Goal: Transaction & Acquisition: Download file/media

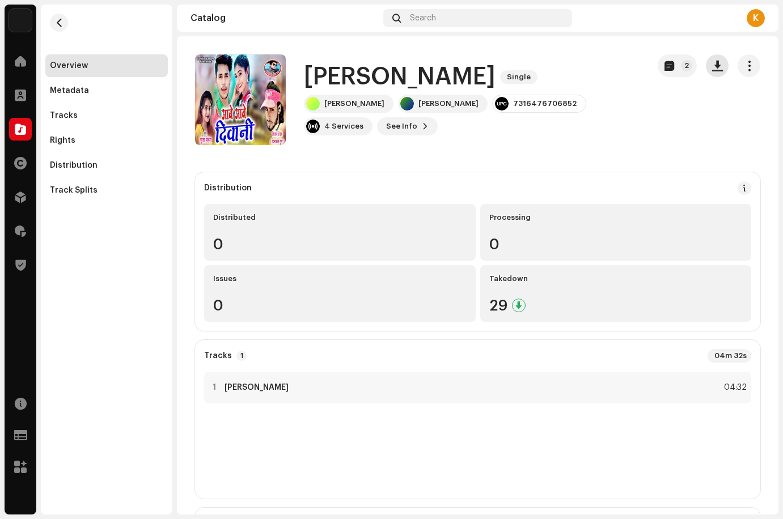
click at [713, 71] on button "button" at bounding box center [717, 65] width 23 height 23
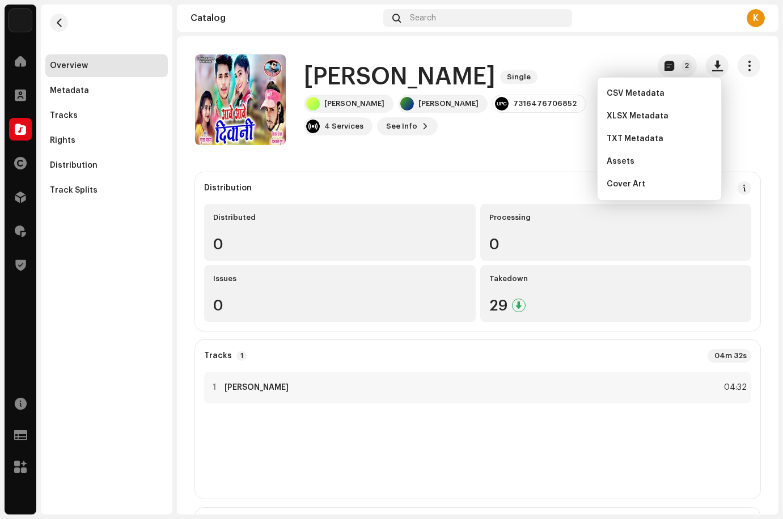
drag, startPoint x: 679, startPoint y: 181, endPoint x: 540, endPoint y: 162, distance: 139.8
click at [678, 181] on div "Cover Art" at bounding box center [659, 184] width 105 height 9
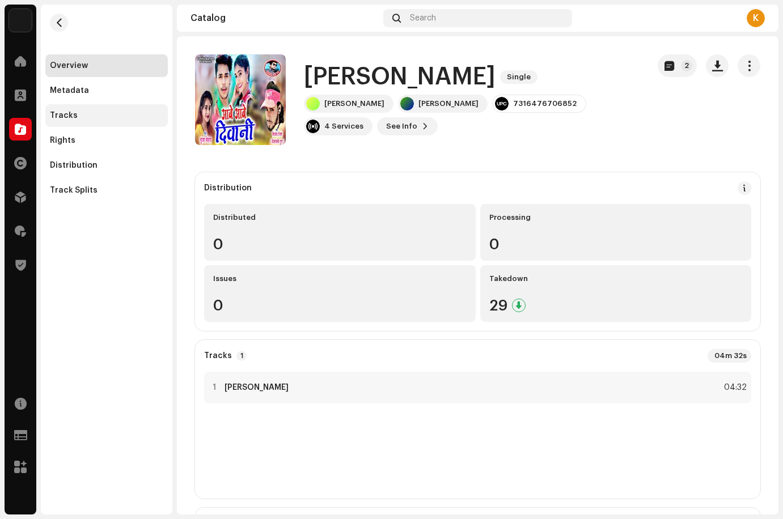
drag, startPoint x: 49, startPoint y: 104, endPoint x: 113, endPoint y: 114, distance: 64.8
click at [49, 104] on div "Tracks" at bounding box center [106, 115] width 122 height 23
click at [113, 114] on div "Tracks" at bounding box center [106, 115] width 113 height 9
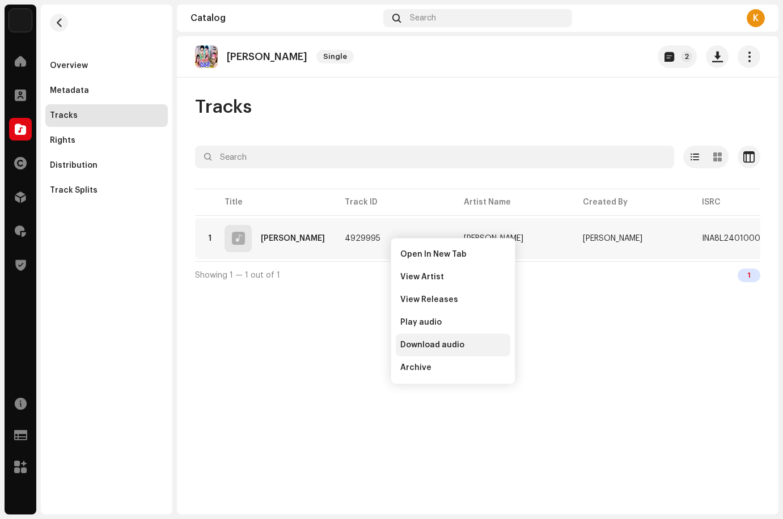
click at [424, 342] on span "Download audio" at bounding box center [432, 345] width 64 height 9
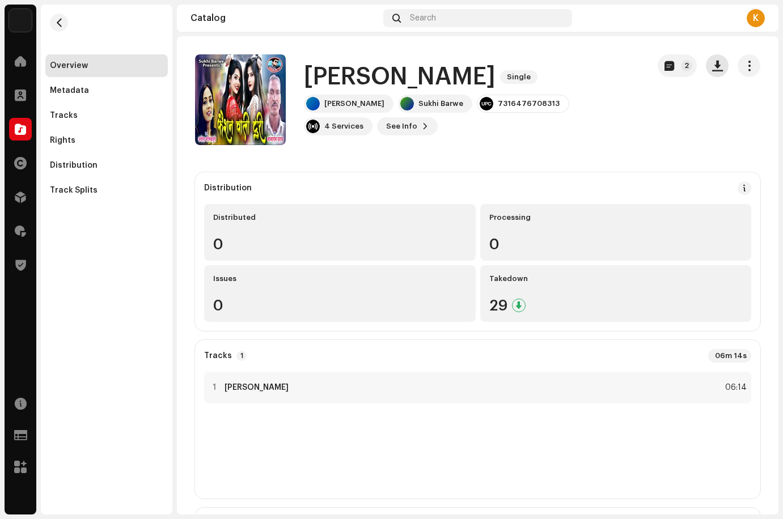
click at [712, 64] on span "button" at bounding box center [717, 65] width 11 height 9
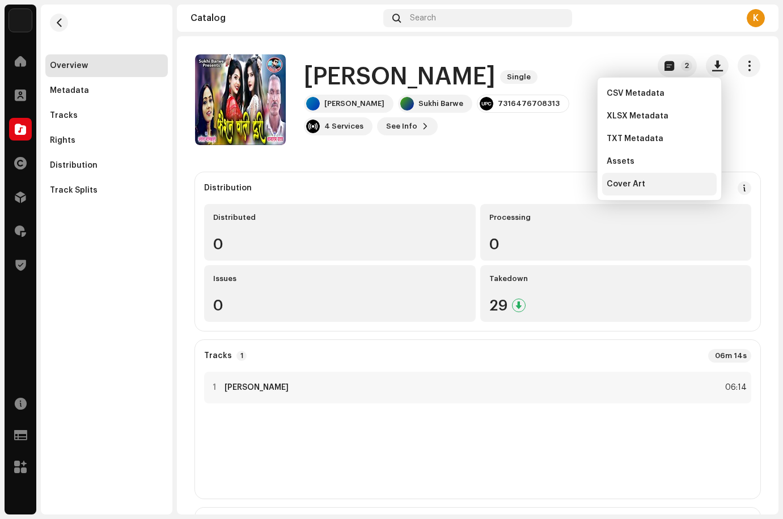
click at [663, 189] on div "Cover Art" at bounding box center [659, 184] width 115 height 23
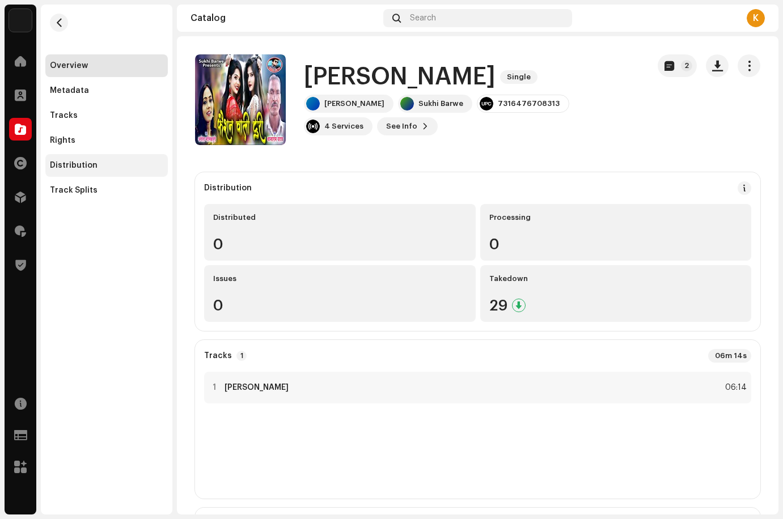
click at [87, 121] on div "Tracks" at bounding box center [106, 115] width 122 height 23
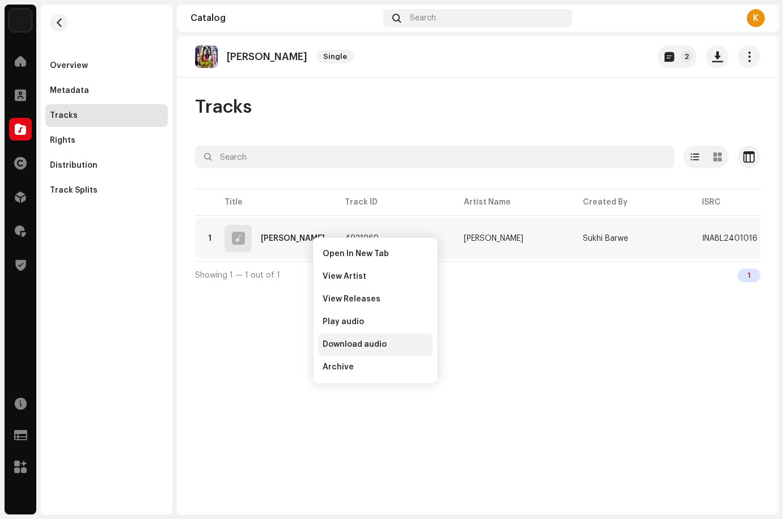
click at [349, 346] on span "Download audio" at bounding box center [355, 344] width 64 height 9
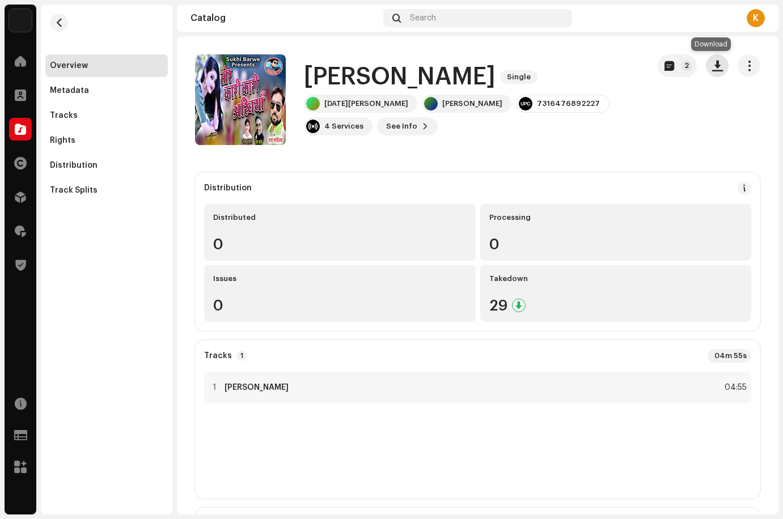
click at [712, 62] on span "button" at bounding box center [717, 65] width 11 height 9
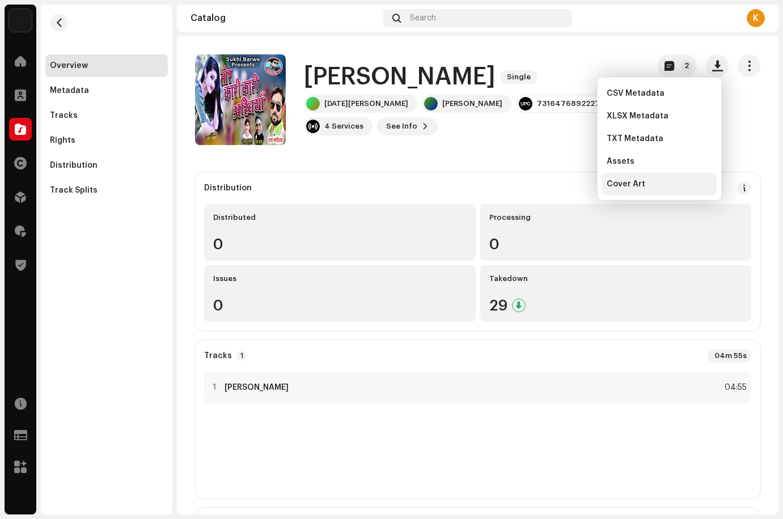
click at [641, 175] on div "Cover Art" at bounding box center [659, 184] width 115 height 23
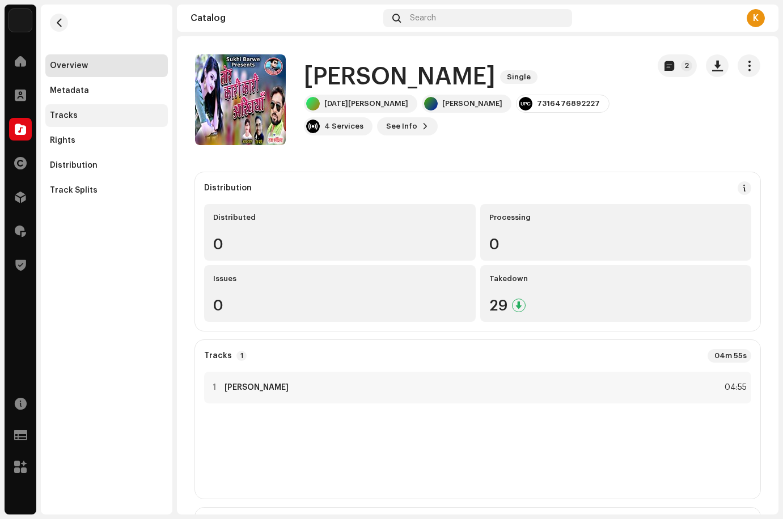
click at [86, 116] on div "Tracks" at bounding box center [106, 115] width 113 height 9
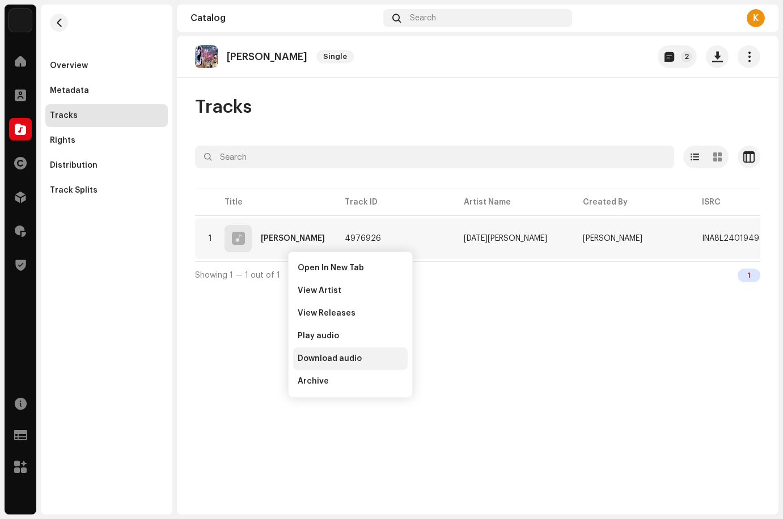
click at [323, 359] on span "Download audio" at bounding box center [330, 358] width 64 height 9
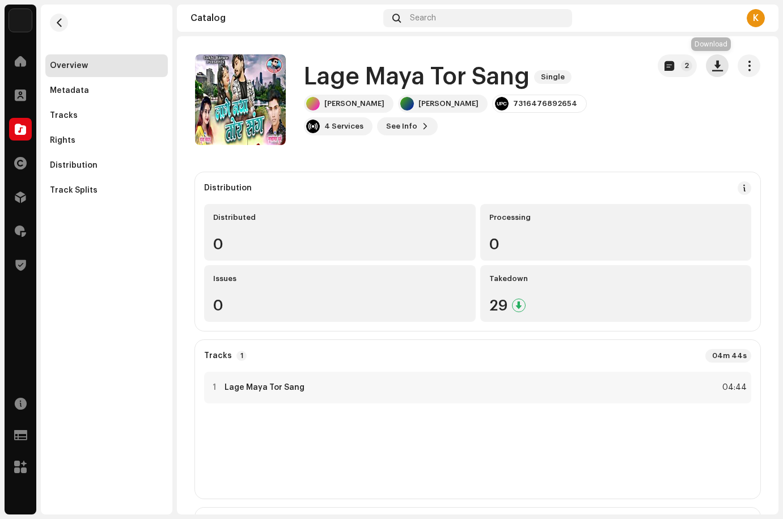
click at [706, 73] on button "button" at bounding box center [717, 65] width 23 height 23
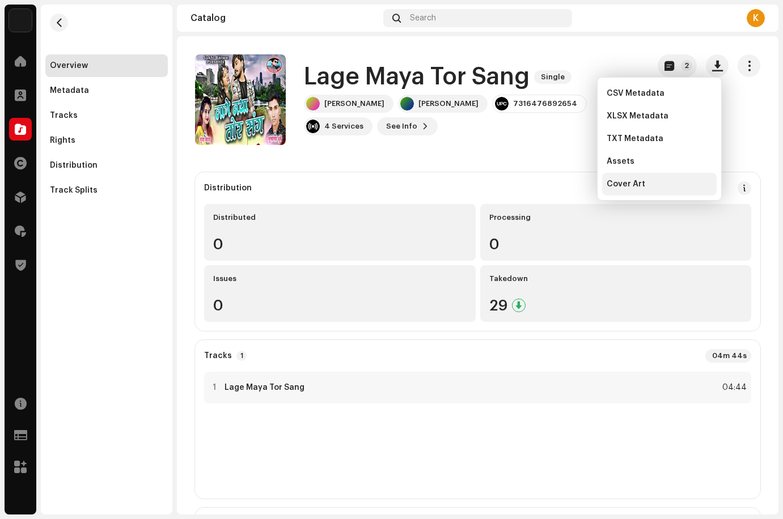
click at [637, 190] on div "Cover Art" at bounding box center [659, 184] width 115 height 23
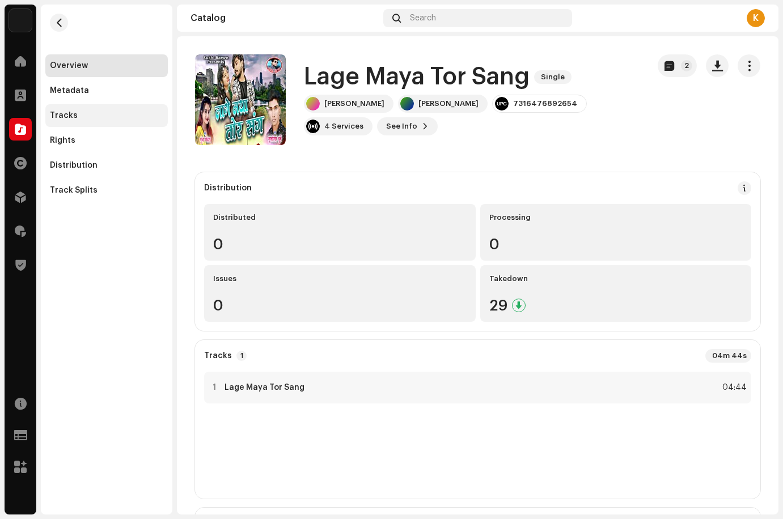
click at [111, 114] on div "Tracks" at bounding box center [106, 115] width 113 height 9
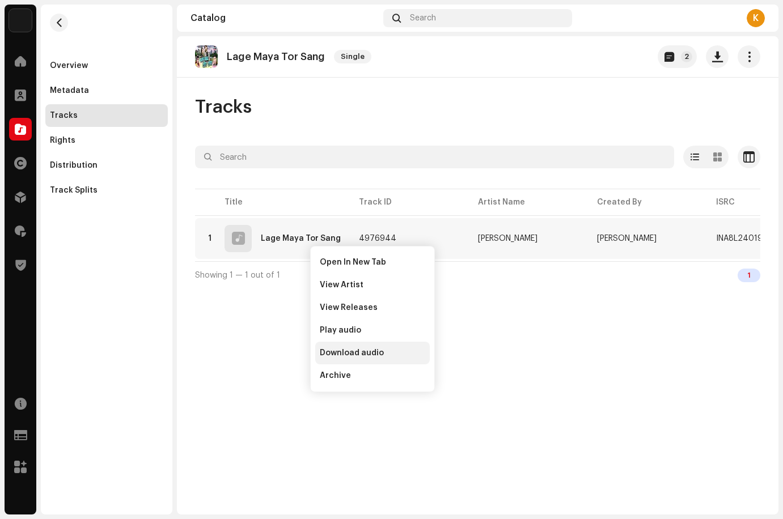
click at [356, 356] on span "Download audio" at bounding box center [352, 353] width 64 height 9
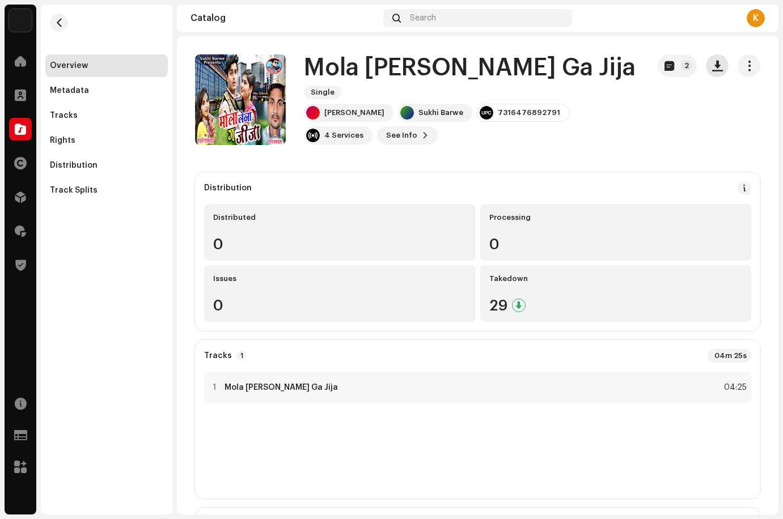
click at [716, 69] on span "button" at bounding box center [717, 65] width 11 height 9
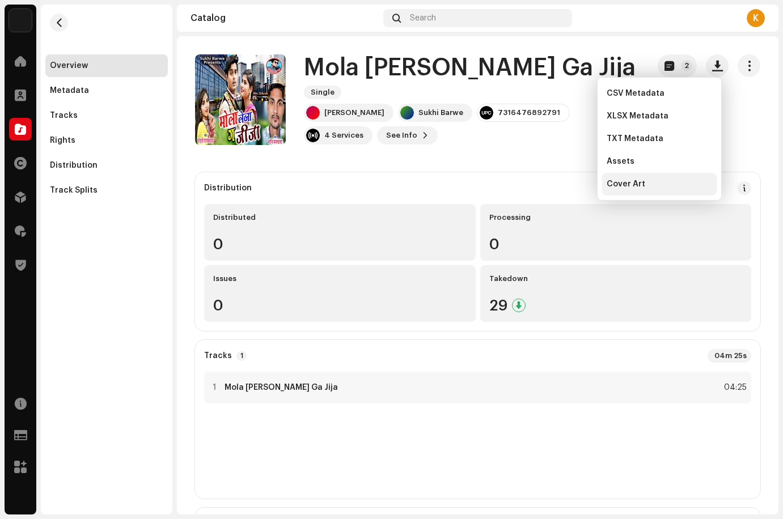
click at [627, 181] on span "Cover Art" at bounding box center [626, 184] width 39 height 9
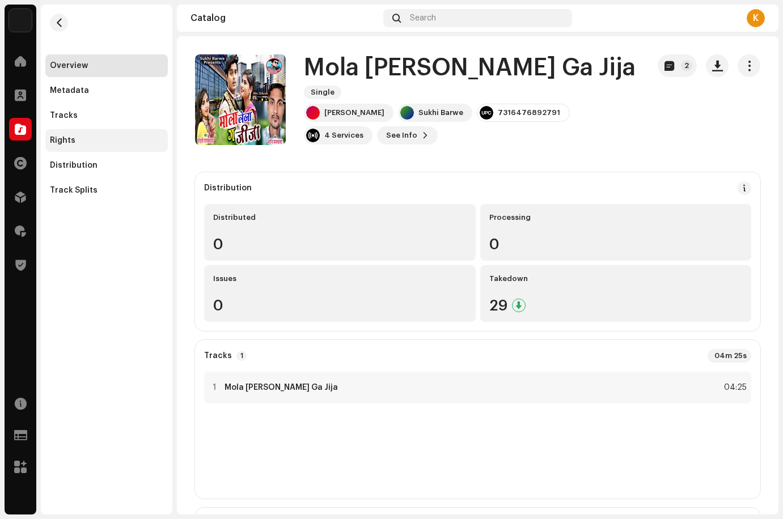
click at [69, 129] on div "Rights" at bounding box center [106, 140] width 122 height 23
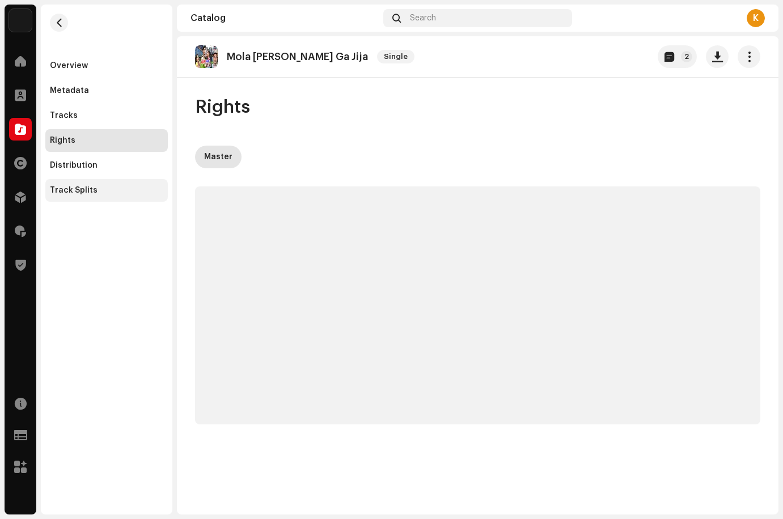
drag, startPoint x: 75, startPoint y: 113, endPoint x: 163, endPoint y: 187, distance: 115.1
click at [75, 113] on div "Tracks" at bounding box center [106, 115] width 113 height 9
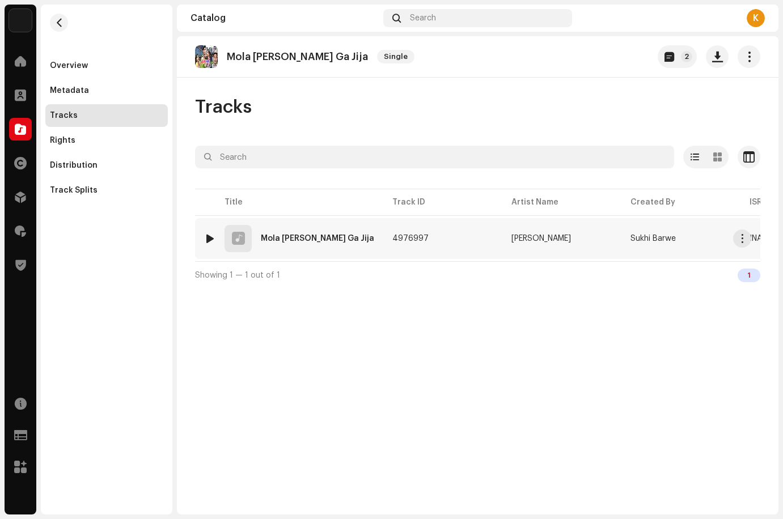
drag, startPoint x: 291, startPoint y: 232, endPoint x: 292, endPoint y: 248, distance: 16.5
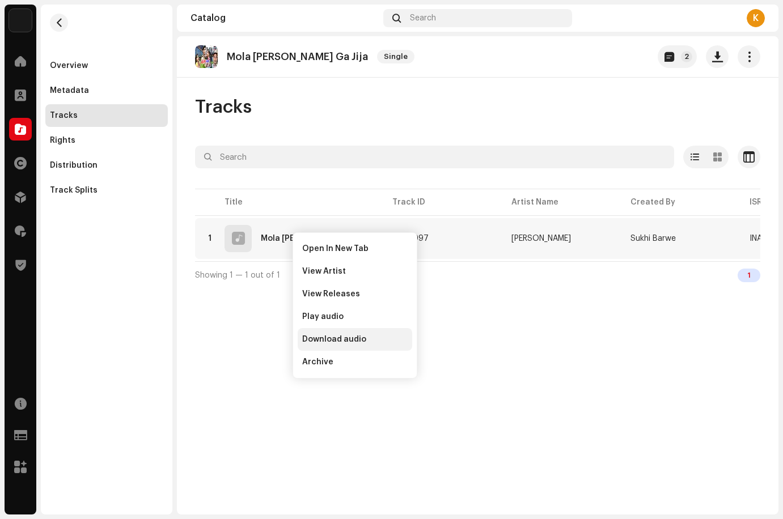
click at [331, 336] on span "Download audio" at bounding box center [334, 339] width 64 height 9
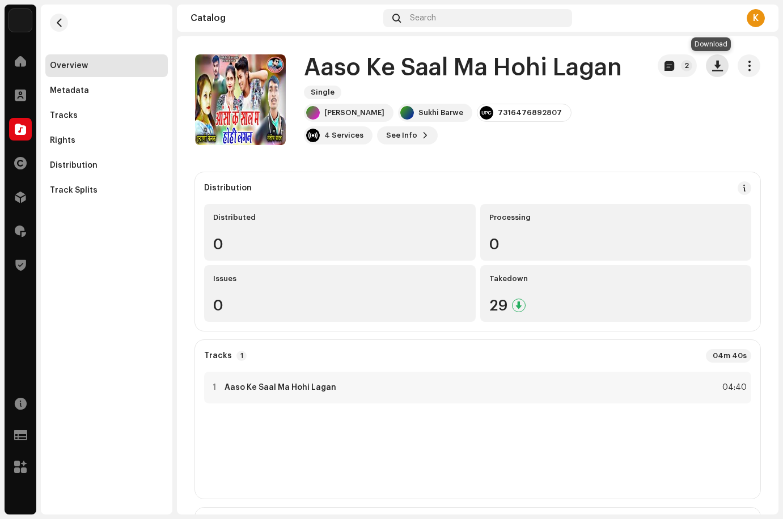
drag, startPoint x: 707, startPoint y: 70, endPoint x: 711, endPoint y: 82, distance: 12.6
click at [709, 72] on button "button" at bounding box center [717, 65] width 23 height 23
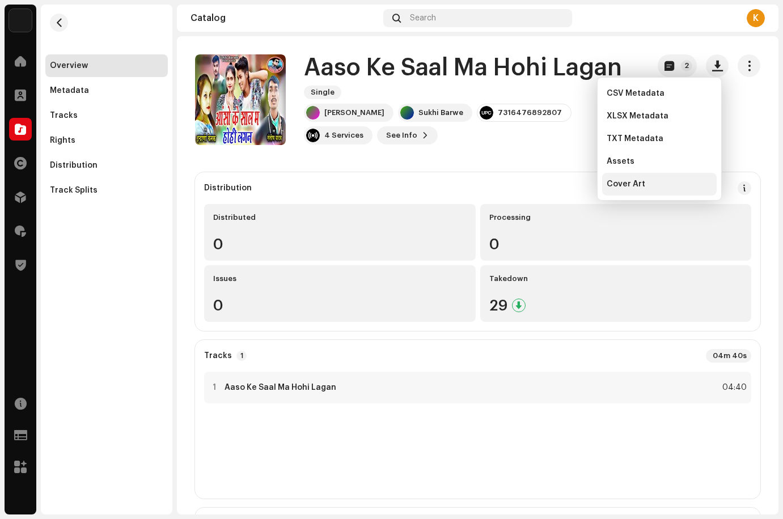
click at [660, 176] on div "Cover Art" at bounding box center [659, 184] width 115 height 23
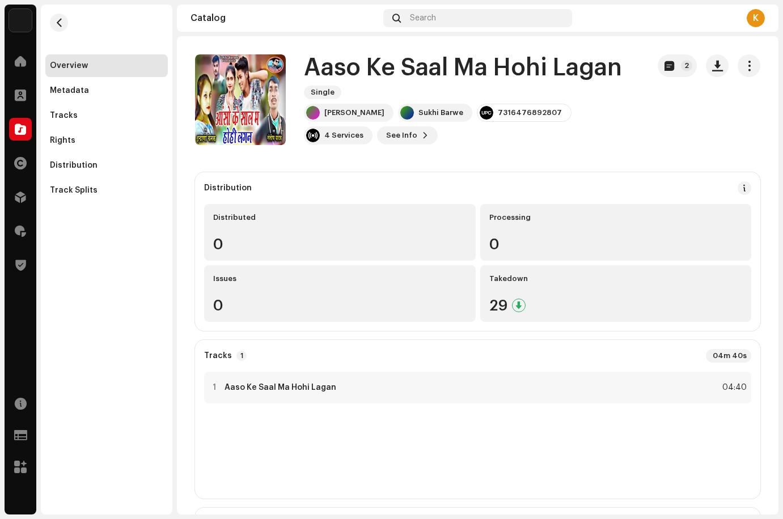
drag, startPoint x: 96, startPoint y: 115, endPoint x: 174, endPoint y: 194, distance: 110.7
click at [96, 115] on div "Tracks" at bounding box center [106, 115] width 113 height 9
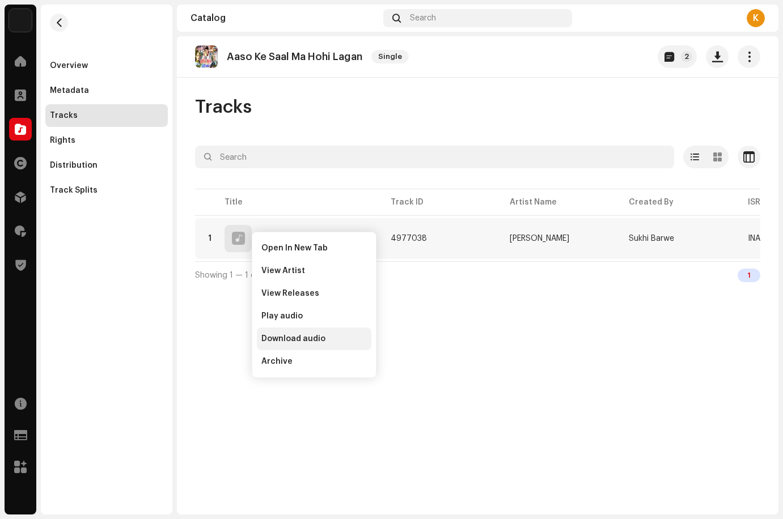
click at [281, 344] on div "Download audio" at bounding box center [314, 339] width 115 height 23
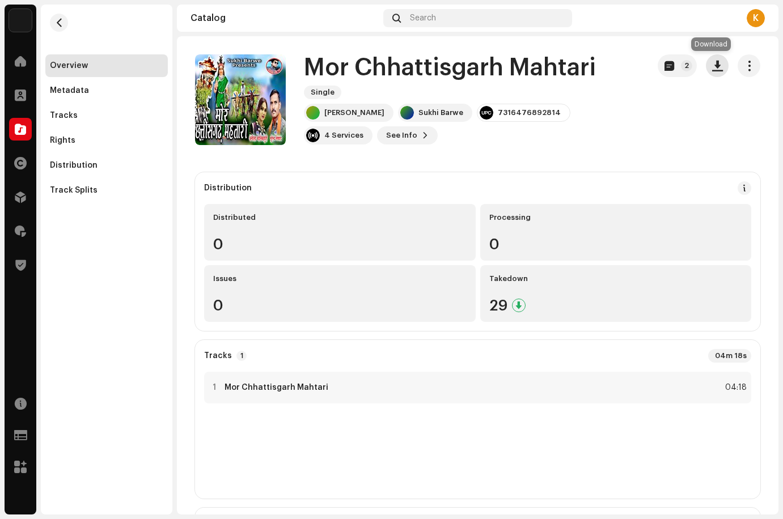
drag, startPoint x: 714, startPoint y: 62, endPoint x: 712, endPoint y: 69, distance: 7.0
click at [714, 62] on span "button" at bounding box center [717, 65] width 11 height 9
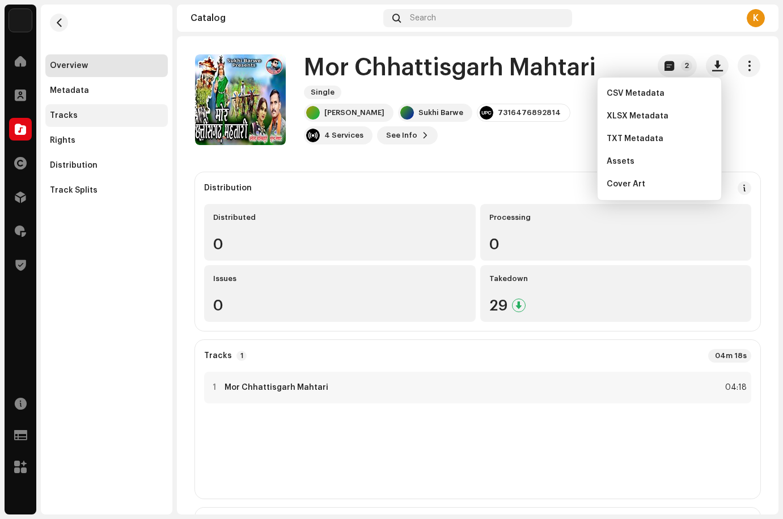
click at [88, 112] on div "Tracks" at bounding box center [106, 115] width 113 height 9
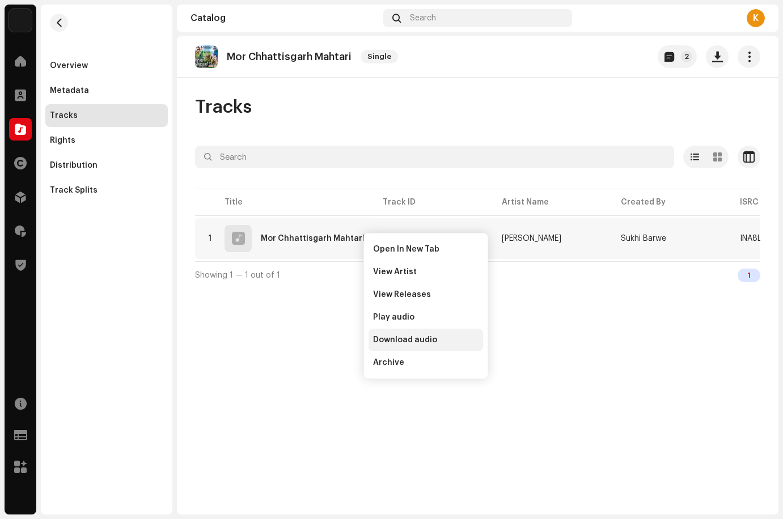
click at [400, 341] on span "Download audio" at bounding box center [405, 340] width 64 height 9
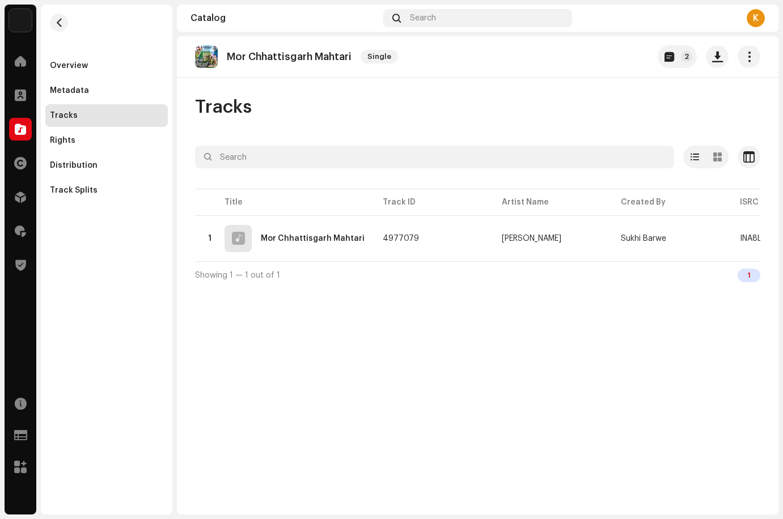
click at [449, 111] on div "Tracks" at bounding box center [477, 107] width 565 height 23
click at [722, 61] on span "button" at bounding box center [717, 56] width 11 height 9
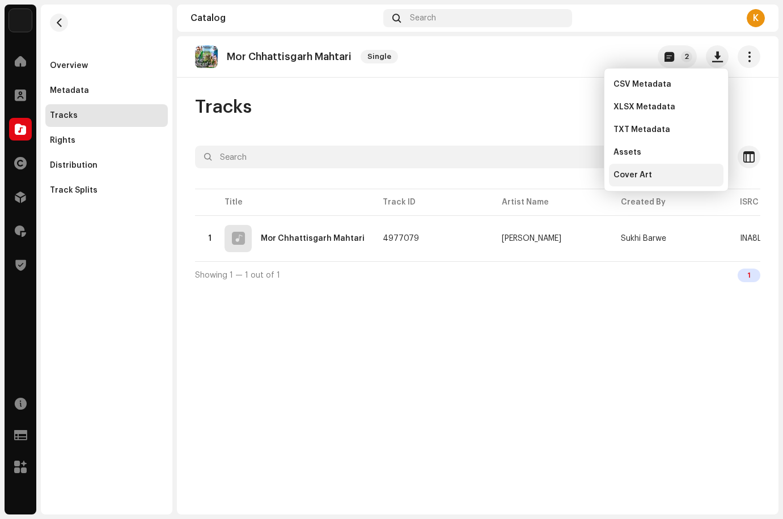
click at [656, 177] on div "Cover Art" at bounding box center [666, 175] width 105 height 9
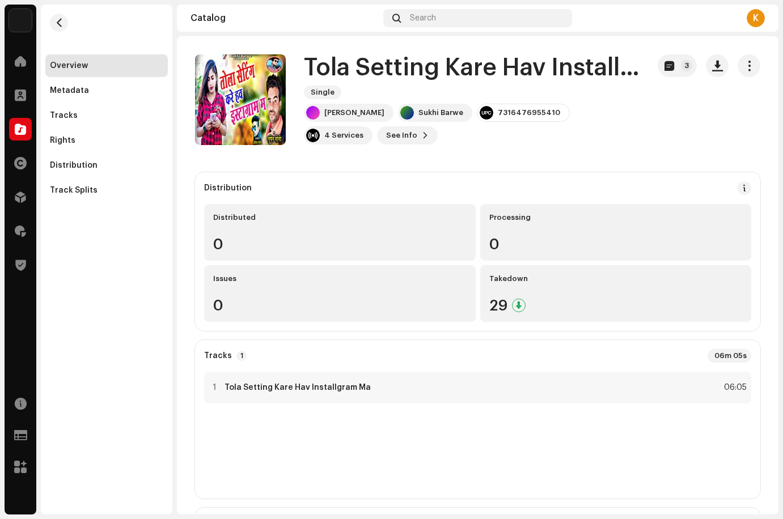
click at [712, 64] on span "button" at bounding box center [717, 65] width 11 height 9
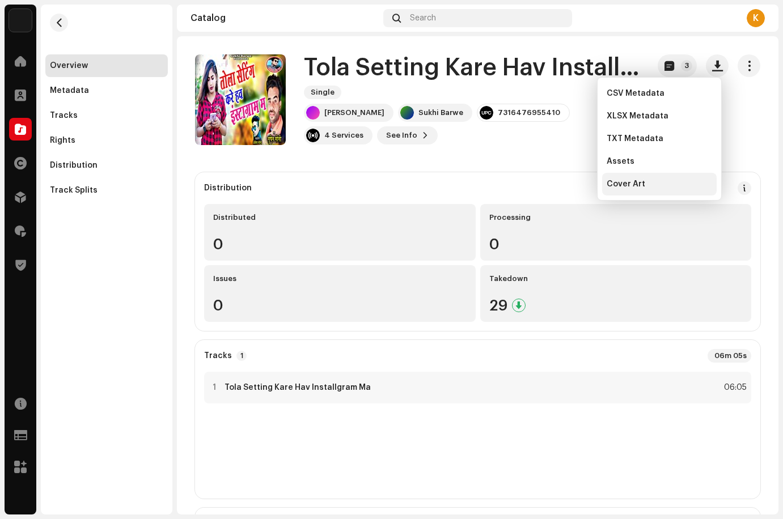
drag, startPoint x: 648, startPoint y: 183, endPoint x: 250, endPoint y: 172, distance: 397.6
click at [646, 184] on div "Cover Art" at bounding box center [659, 184] width 105 height 9
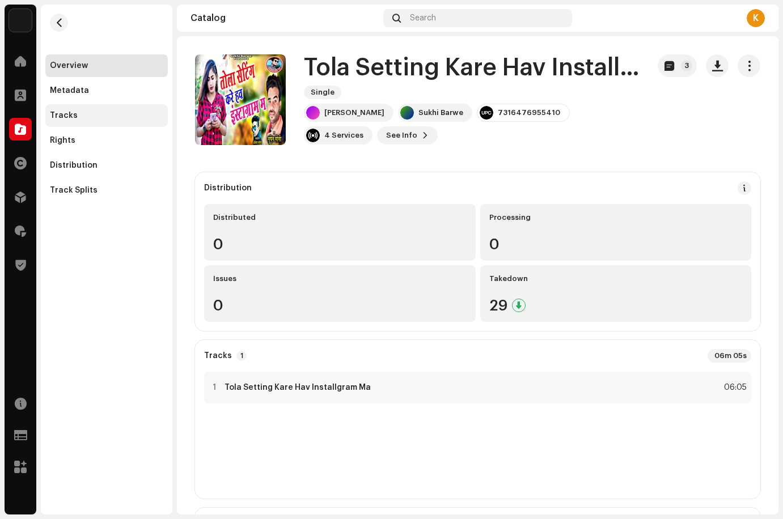
click at [90, 112] on div "Tracks" at bounding box center [106, 115] width 113 height 9
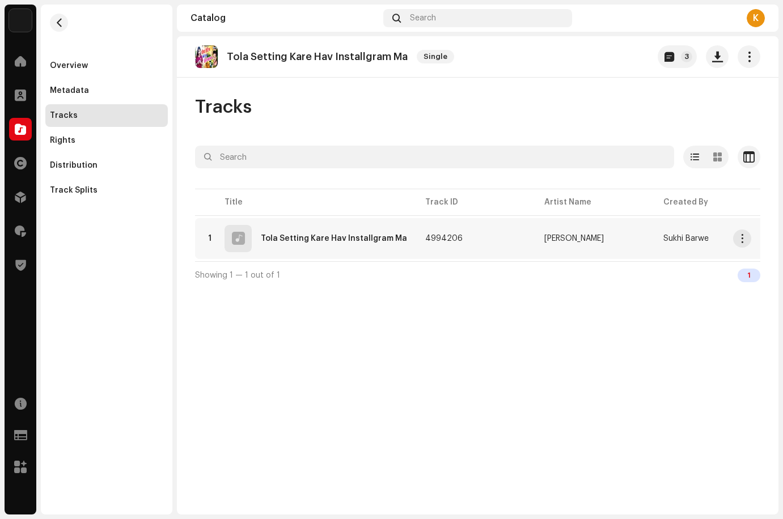
drag, startPoint x: 363, startPoint y: 233, endPoint x: 363, endPoint y: 244, distance: 11.3
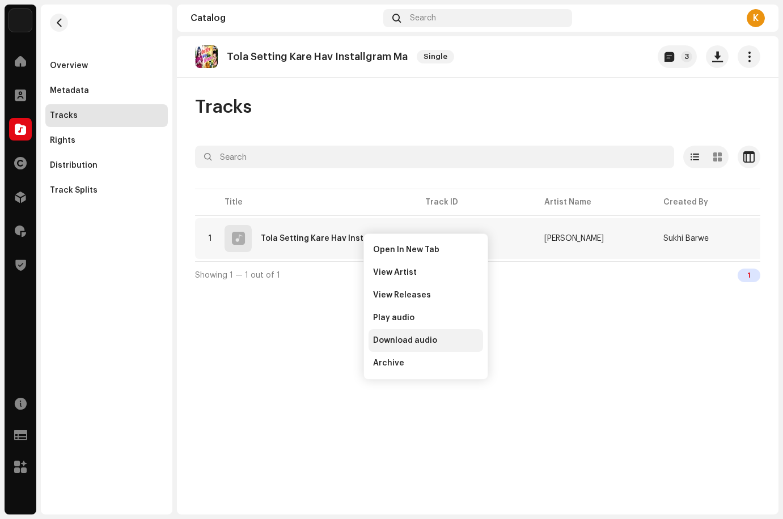
click at [388, 337] on span "Download audio" at bounding box center [405, 340] width 64 height 9
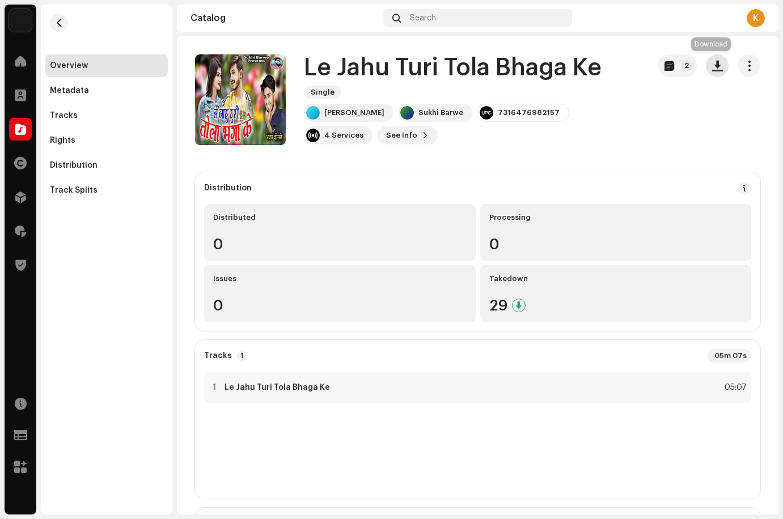
click at [712, 68] on span "button" at bounding box center [717, 65] width 11 height 9
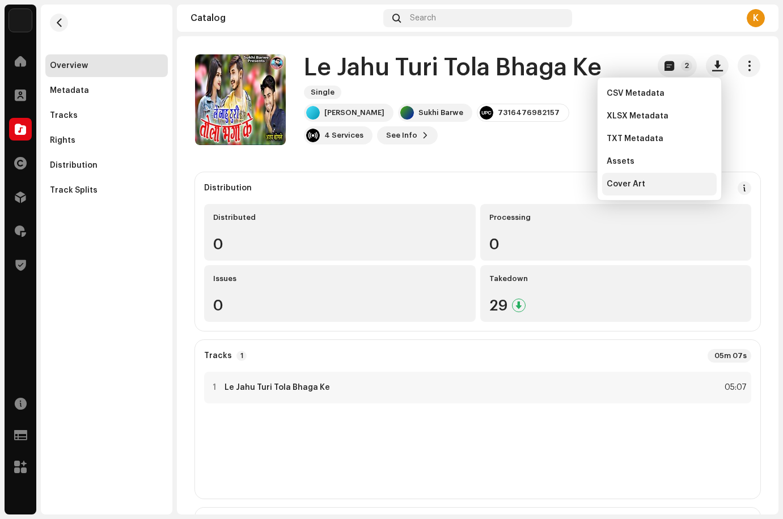
click at [626, 177] on div "Cover Art" at bounding box center [659, 184] width 115 height 23
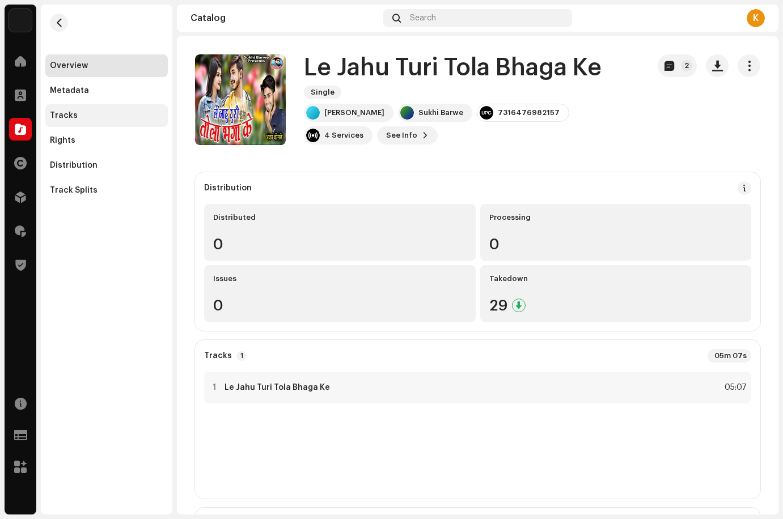
click at [75, 109] on div "Tracks" at bounding box center [106, 115] width 122 height 23
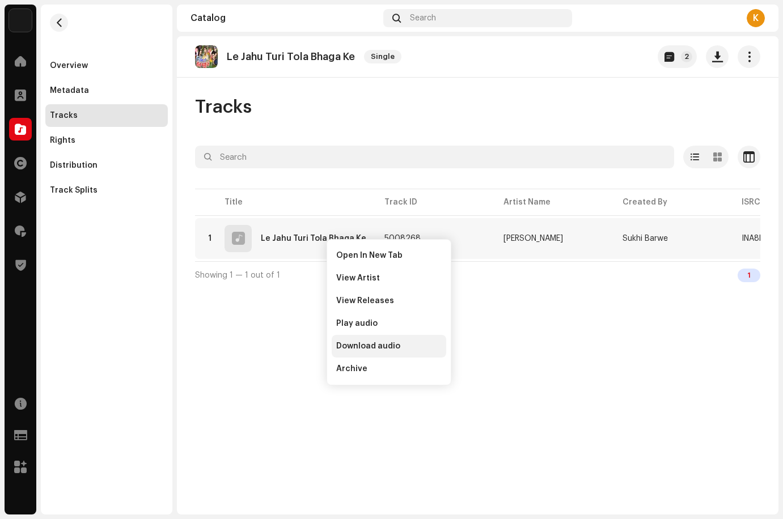
click at [369, 343] on span "Download audio" at bounding box center [368, 346] width 64 height 9
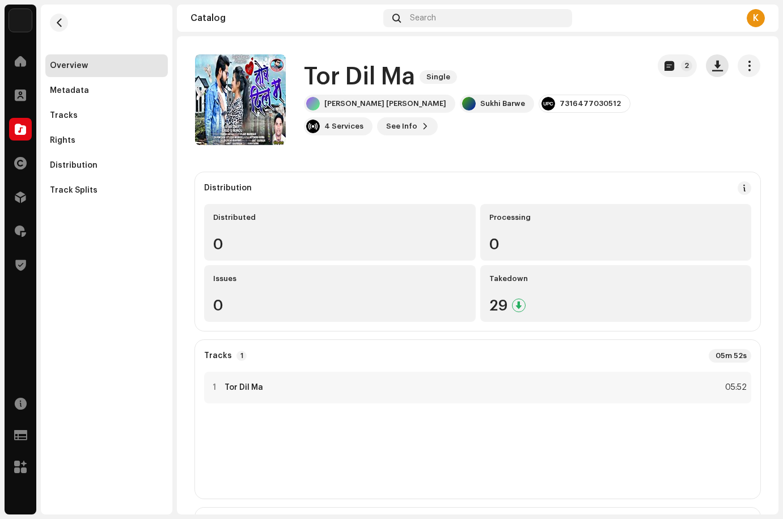
click at [712, 67] on span "button" at bounding box center [717, 65] width 11 height 9
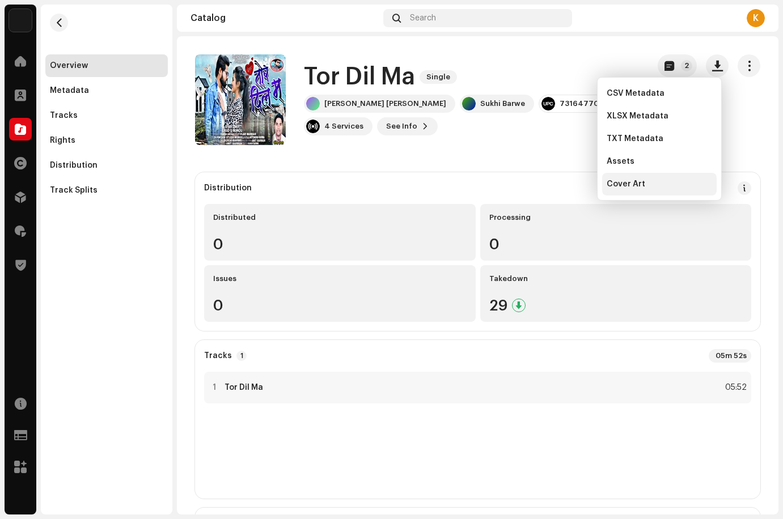
click at [652, 181] on div "Cover Art" at bounding box center [659, 184] width 105 height 9
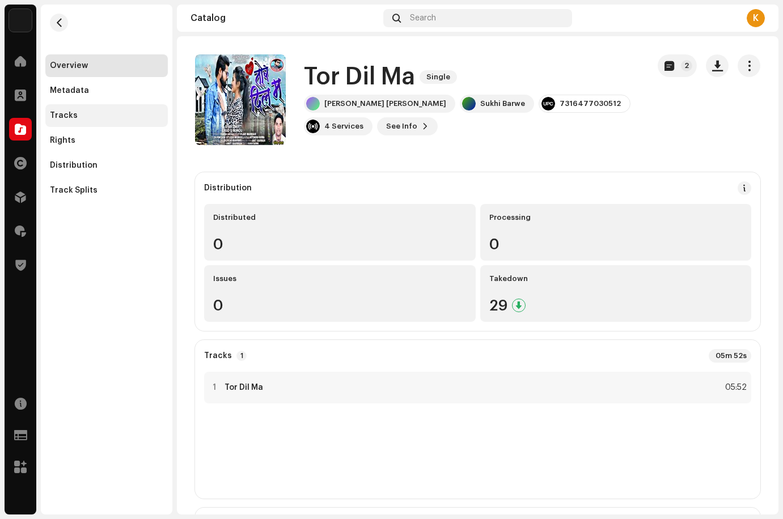
click at [84, 113] on div "Tracks" at bounding box center [106, 115] width 113 height 9
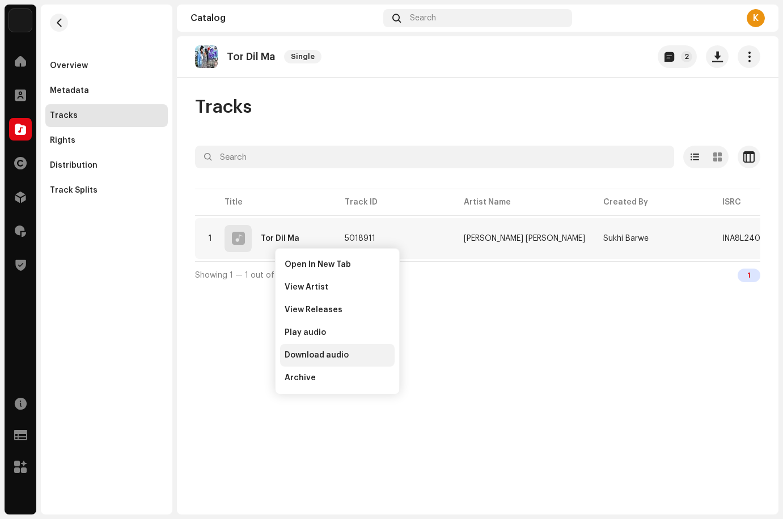
click at [331, 356] on span "Download audio" at bounding box center [317, 355] width 64 height 9
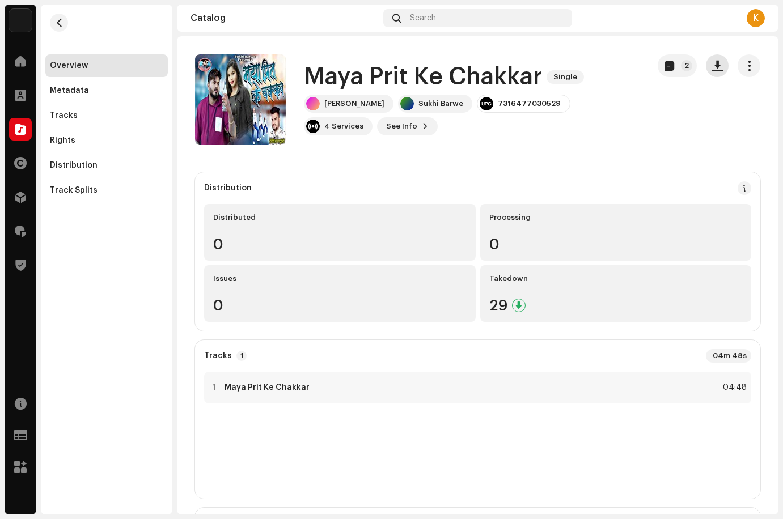
click at [712, 70] on span "button" at bounding box center [717, 65] width 11 height 9
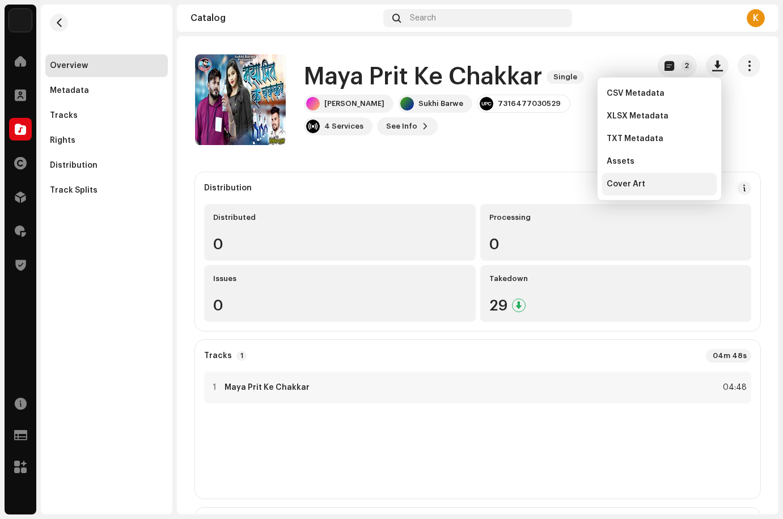
click at [661, 183] on div "Cover Art" at bounding box center [659, 184] width 105 height 9
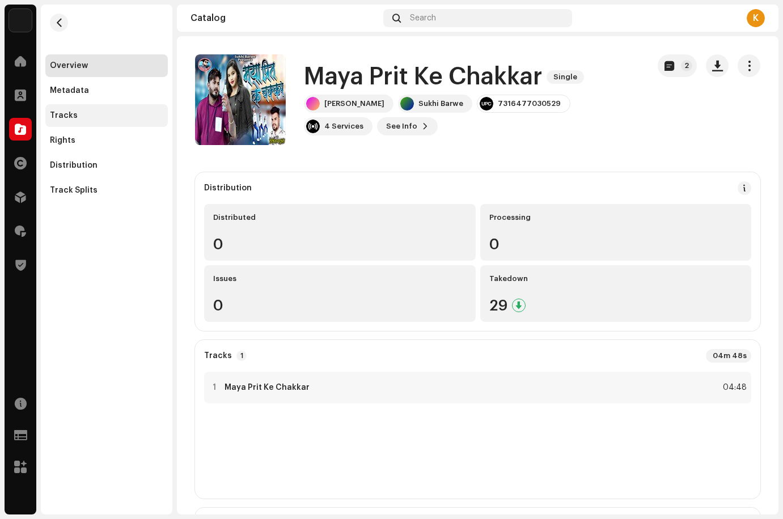
click at [94, 114] on div "Tracks" at bounding box center [106, 115] width 113 height 9
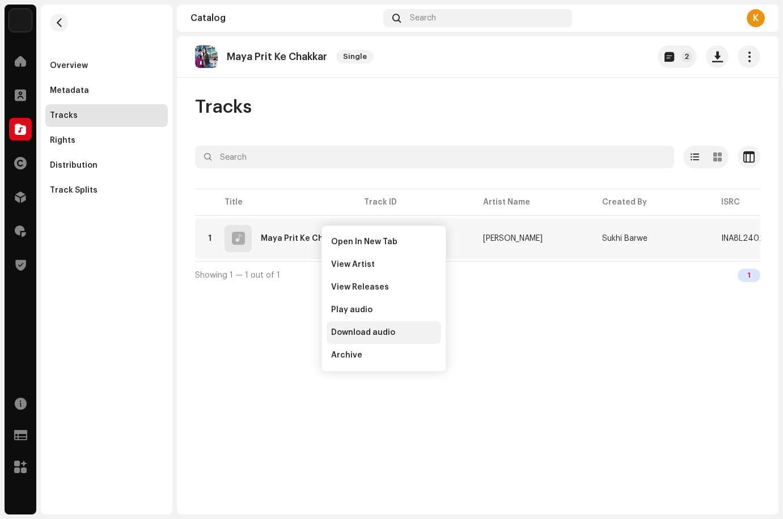
click at [369, 324] on div "Download audio" at bounding box center [384, 333] width 115 height 23
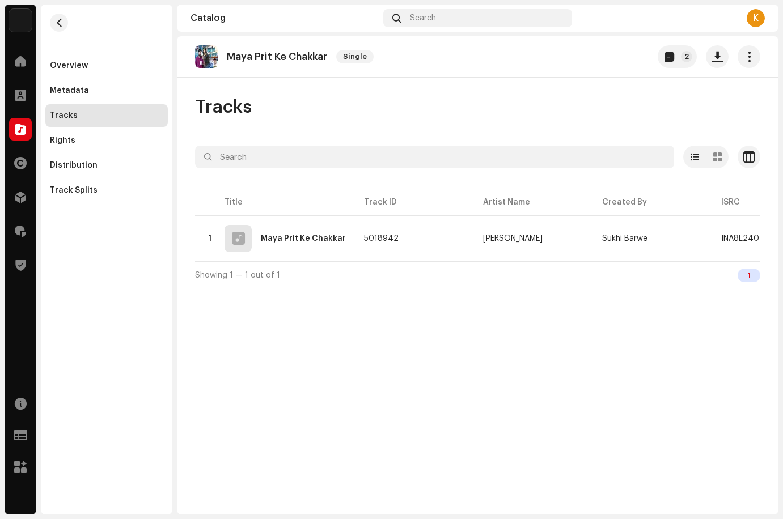
click at [496, 113] on div "Tracks" at bounding box center [477, 107] width 565 height 23
